Goal: Task Accomplishment & Management: Manage account settings

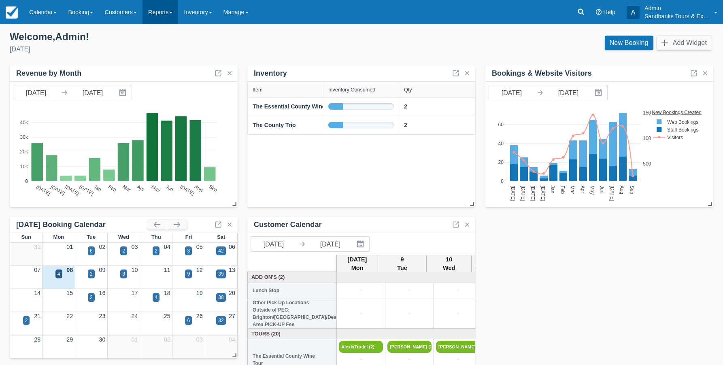
click at [168, 15] on link "Reports" at bounding box center [160, 12] width 36 height 24
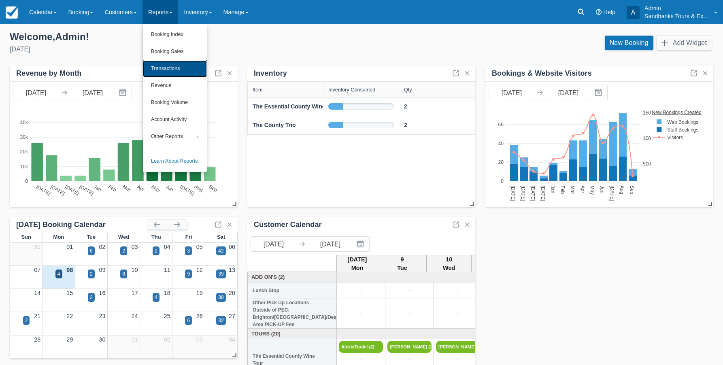
click at [172, 67] on link "Transactions" at bounding box center [175, 68] width 64 height 17
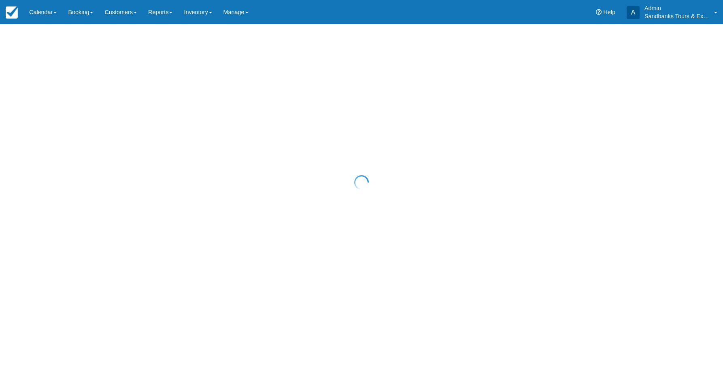
select select "10"
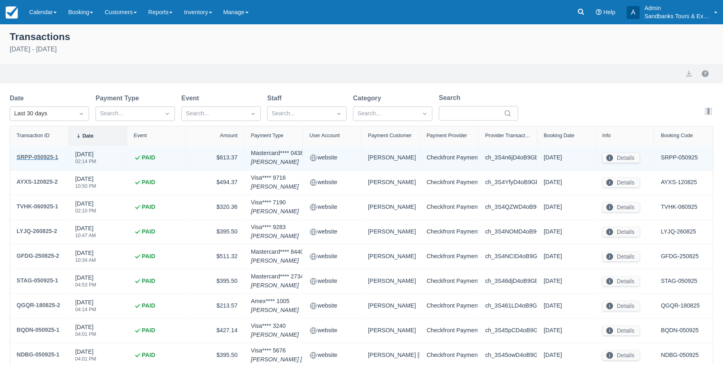
click at [45, 155] on div "SRPP-050925-1" at bounding box center [38, 157] width 42 height 10
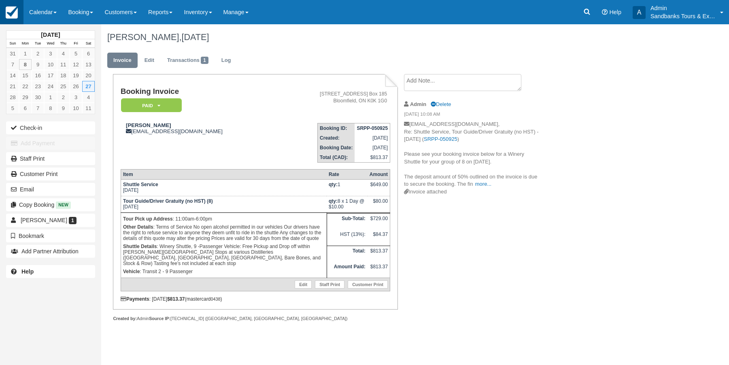
click at [13, 15] on img at bounding box center [12, 12] width 12 height 12
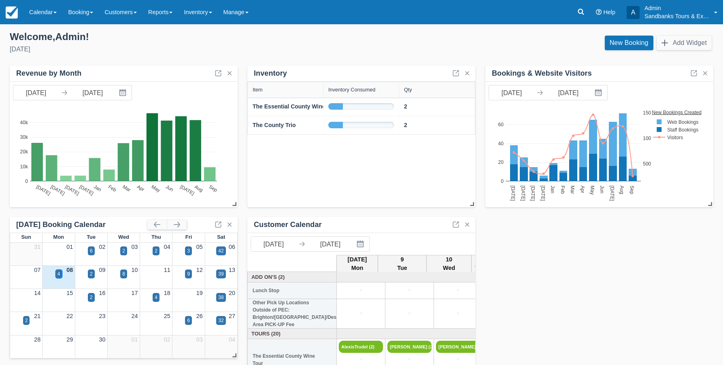
click at [59, 276] on div "4" at bounding box center [58, 273] width 3 height 7
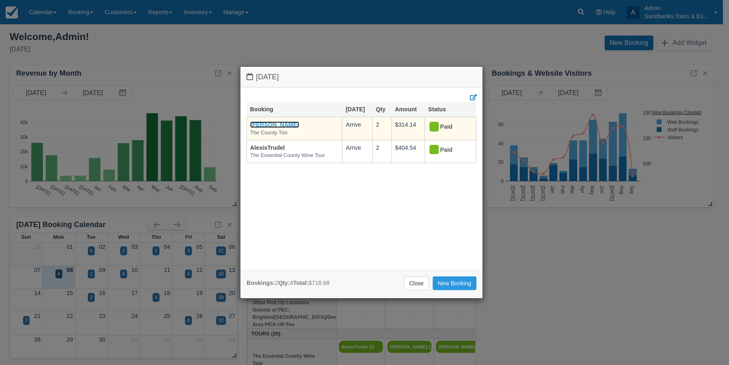
click at [264, 127] on link "Lisa Haas" at bounding box center [274, 124] width 49 height 6
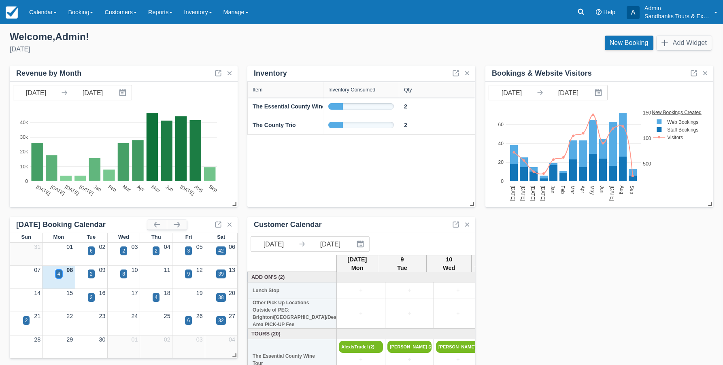
click at [58, 272] on div "4" at bounding box center [58, 273] width 3 height 7
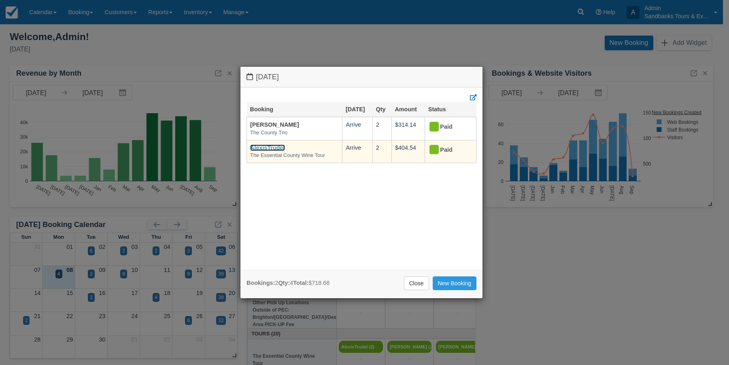
click at [272, 147] on link "AlexisTrudel" at bounding box center [267, 148] width 35 height 6
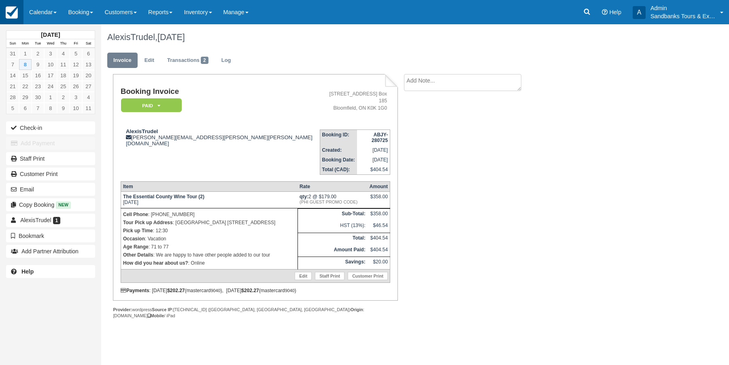
click at [11, 11] on img at bounding box center [12, 12] width 12 height 12
